Goal: Information Seeking & Learning: Find specific fact

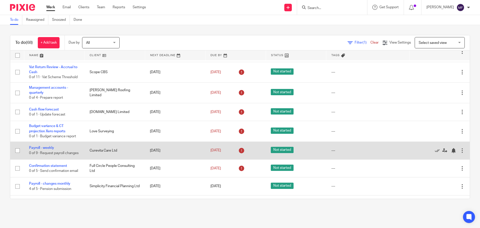
scroll to position [75, 0]
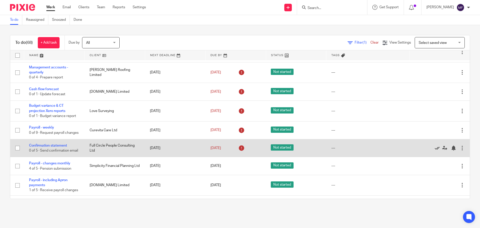
click at [435, 151] on icon at bounding box center [437, 148] width 5 height 5
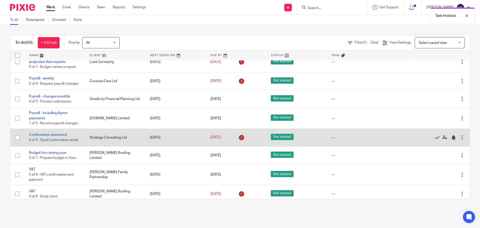
scroll to position [125, 0]
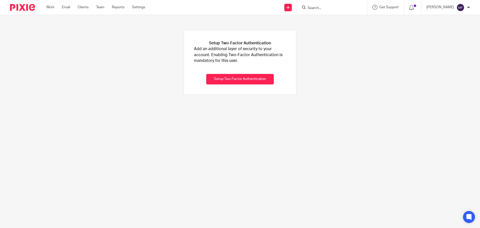
click at [326, 8] on input "Search" at bounding box center [329, 8] width 45 height 5
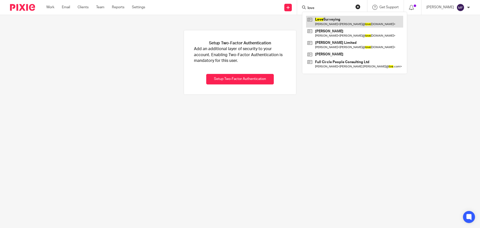
type input "love"
click at [338, 18] on link at bounding box center [354, 22] width 97 height 12
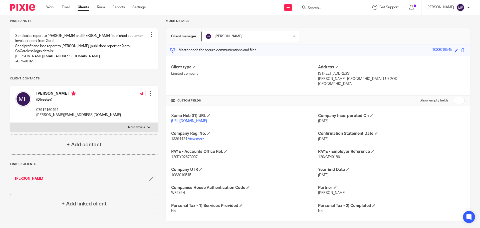
scroll to position [43, 0]
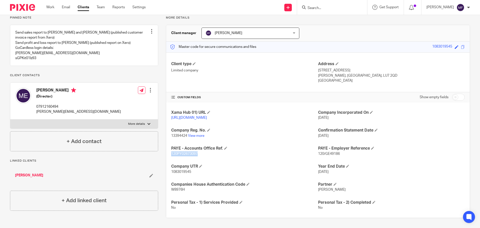
drag, startPoint x: 193, startPoint y: 156, endPoint x: 169, endPoint y: 157, distance: 23.8
click at [169, 157] on div "Xama Hub 01) URL [URL][DOMAIN_NAME] Company Incorporated On [DATE] Company Reg.…" at bounding box center [318, 159] width 304 height 115
copy span "120PY02673097"
drag, startPoint x: 327, startPoint y: 154, endPoint x: 324, endPoint y: 154, distance: 3.3
click at [324, 154] on p "120/GE49186" at bounding box center [391, 153] width 147 height 5
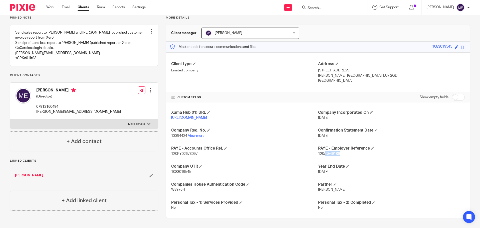
copy span "GE49186"
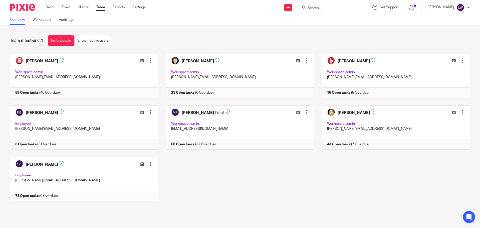
click at [328, 8] on input "Search" at bounding box center [329, 8] width 45 height 5
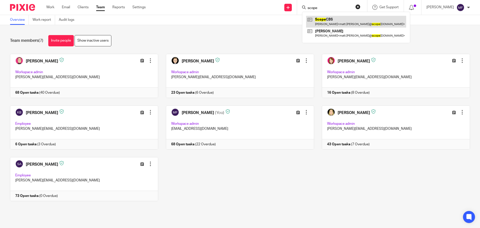
type input "scope"
click at [341, 21] on link at bounding box center [356, 22] width 100 height 12
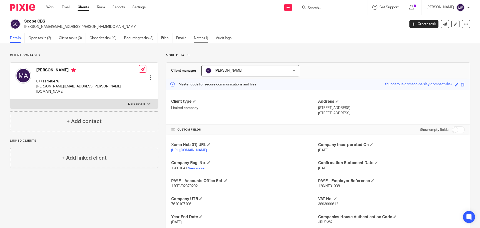
click at [204, 36] on link "Notes (1)" at bounding box center [203, 38] width 18 height 10
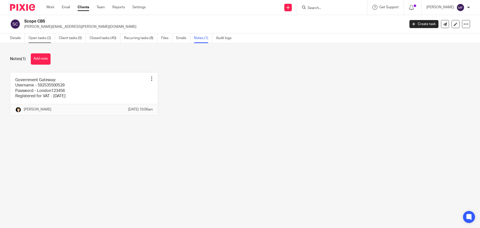
click at [41, 35] on link "Open tasks (2)" at bounding box center [42, 38] width 27 height 10
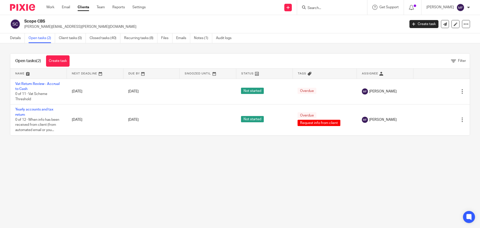
click at [327, 8] on input "Search" at bounding box center [329, 8] width 45 height 5
click at [178, 39] on link "Emails" at bounding box center [183, 38] width 14 height 10
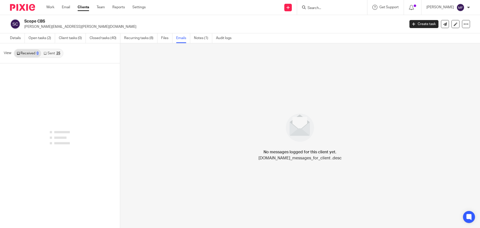
click at [55, 52] on link "Sent 25" at bounding box center [52, 53] width 22 height 8
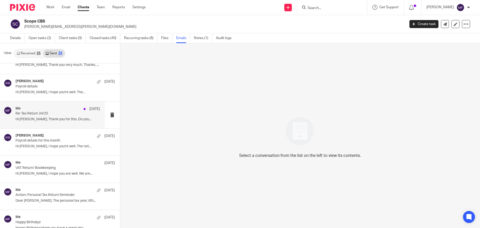
scroll to position [25, 0]
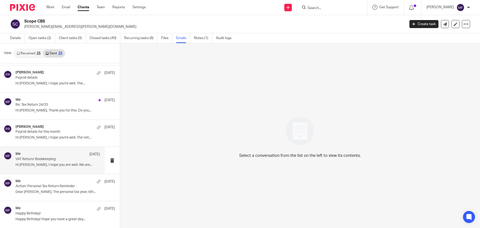
click at [39, 168] on div "Me 5 Aug VAT Return/ Bookkeeping Hi Matt, I hope you are well. We are..." at bounding box center [58, 160] width 84 height 17
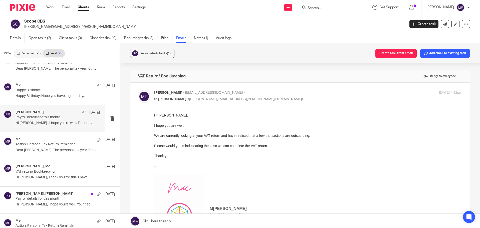
scroll to position [150, 0]
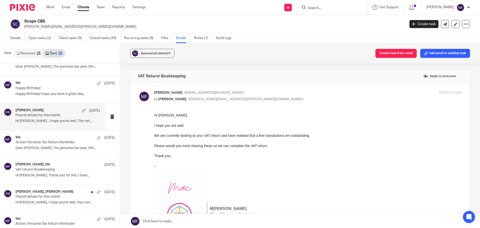
click at [37, 168] on p "VAT return/ Bookkeeping" at bounding box center [55, 170] width 79 height 4
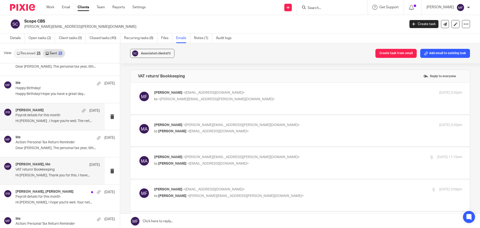
scroll to position [0, 0]
click at [203, 106] on div "Mac Fletcher <mac@youtopia.co.uk> to <matt.aldridge@scopesurveyors.co.uk> 18 Ju…" at bounding box center [300, 98] width 325 height 17
click at [206, 100] on span "<matt.aldridge@scopesurveyors.co.uk>" at bounding box center [216, 99] width 117 height 4
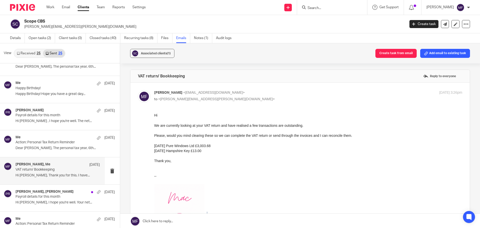
click at [205, 101] on p "to <matt.aldridge@scopesurveyors.co.uk>" at bounding box center [257, 99] width 206 height 5
checkbox input "false"
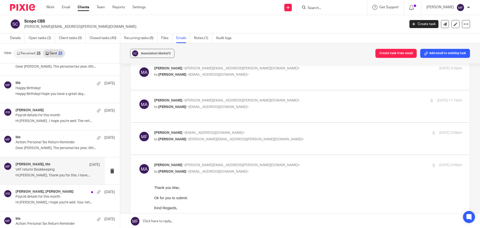
scroll to position [75, 0]
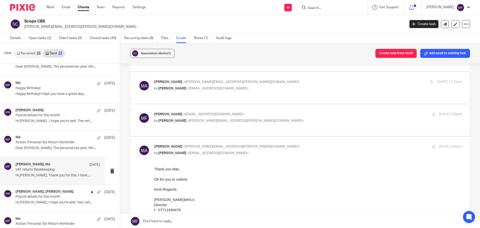
click at [202, 97] on label at bounding box center [300, 88] width 340 height 32
click at [138, 79] on input "checkbox" at bounding box center [138, 79] width 0 height 0
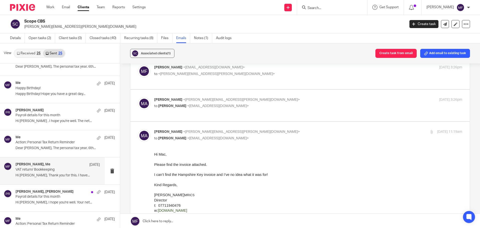
scroll to position [25, 0]
click at [245, 133] on p "Matt Aldridge <matt.aldridge@scopesurveyors.co.uk>" at bounding box center [257, 131] width 206 height 5
checkbox input "false"
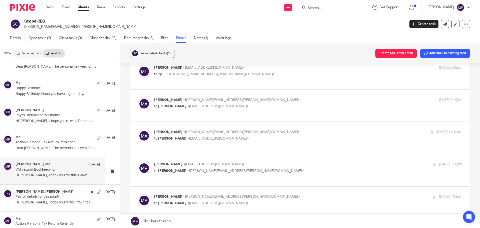
click at [218, 170] on span "<matt.aldridge@scopesurveyors.co.uk>" at bounding box center [245, 171] width 117 height 4
checkbox input "true"
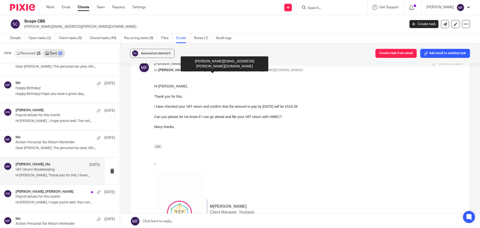
scroll to position [125, 0]
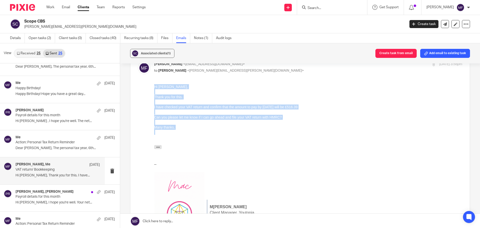
drag, startPoint x: 172, startPoint y: 131, endPoint x: 306, endPoint y: 166, distance: 138.1
click at [154, 84] on html "Hi Matt, Thank you for this. I have checked your VAT return and confirm that th…" at bounding box center [308, 176] width 309 height 184
copy div "Hi Matt, Thank you for this. I have checked your VAT return and confirm that th…"
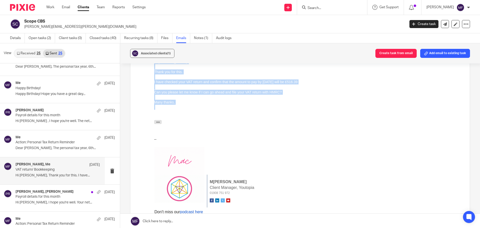
scroll to position [0, 0]
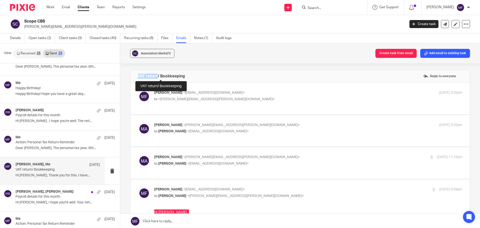
drag, startPoint x: 135, startPoint y: 76, endPoint x: 156, endPoint y: 78, distance: 20.9
click at [156, 78] on div "VAT return/ Bookkeeping Reply to everyone" at bounding box center [300, 76] width 340 height 13
copy h4 "VAT return"
